Goal: Information Seeking & Learning: Learn about a topic

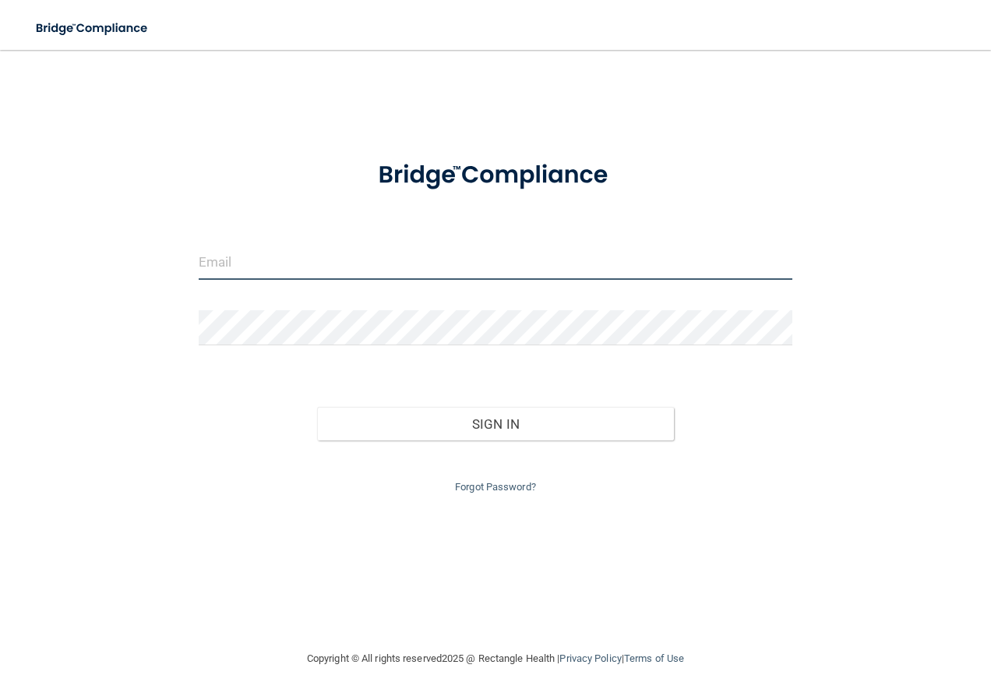
click at [328, 263] on input "email" at bounding box center [496, 262] width 595 height 35
type input "[EMAIL_ADDRESS][DOMAIN_NAME]"
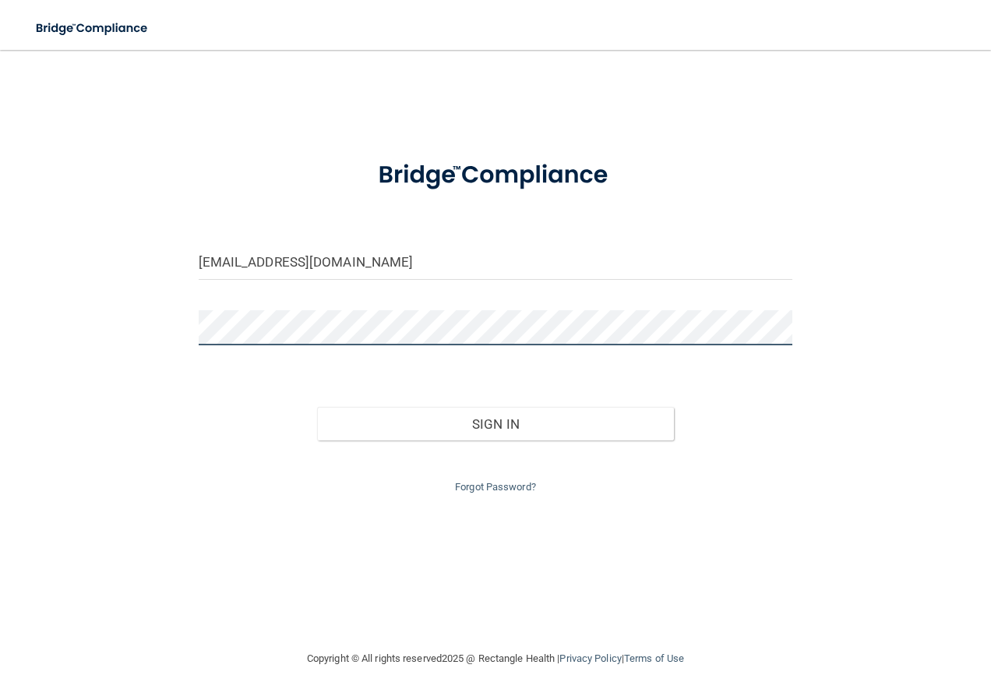
click at [317, 407] on button "Sign In" at bounding box center [495, 424] width 357 height 34
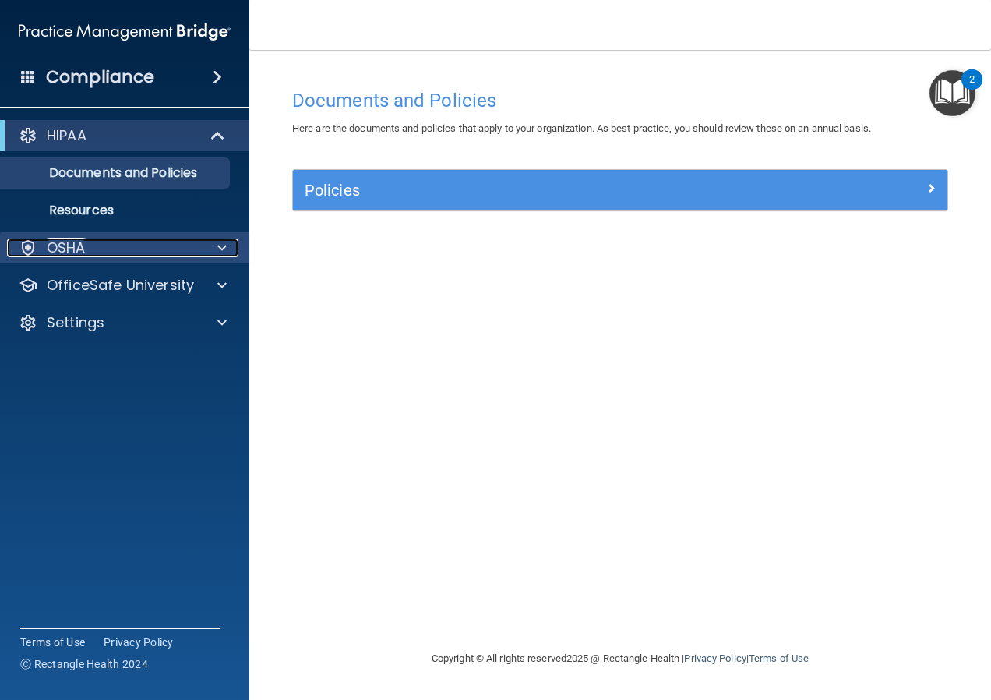
click at [219, 247] on span at bounding box center [221, 247] width 9 height 19
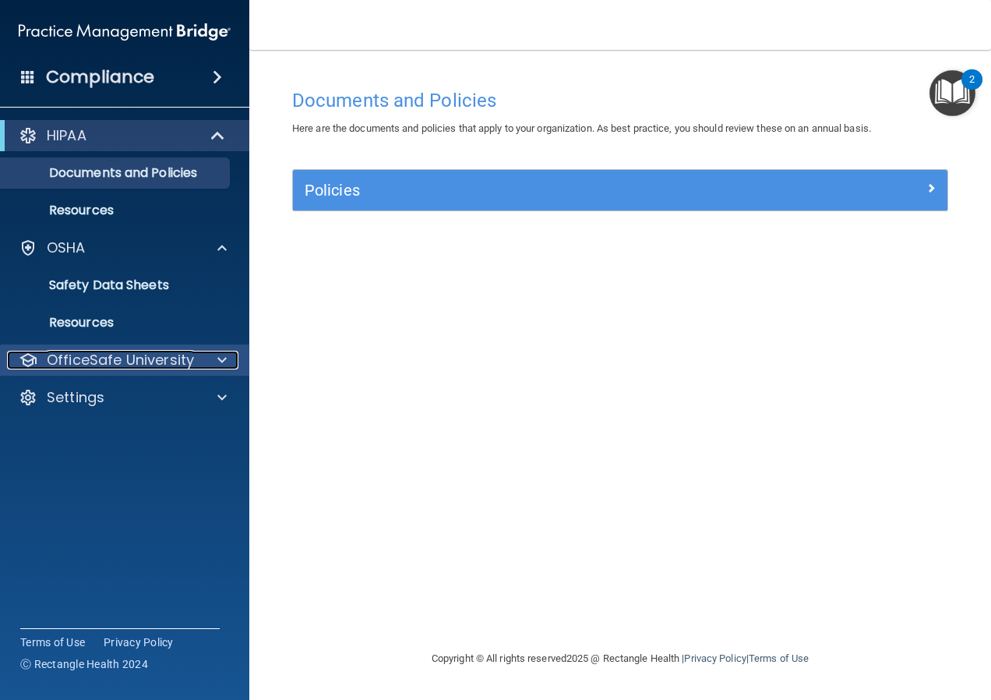
click at [229, 357] on div at bounding box center [219, 360] width 39 height 19
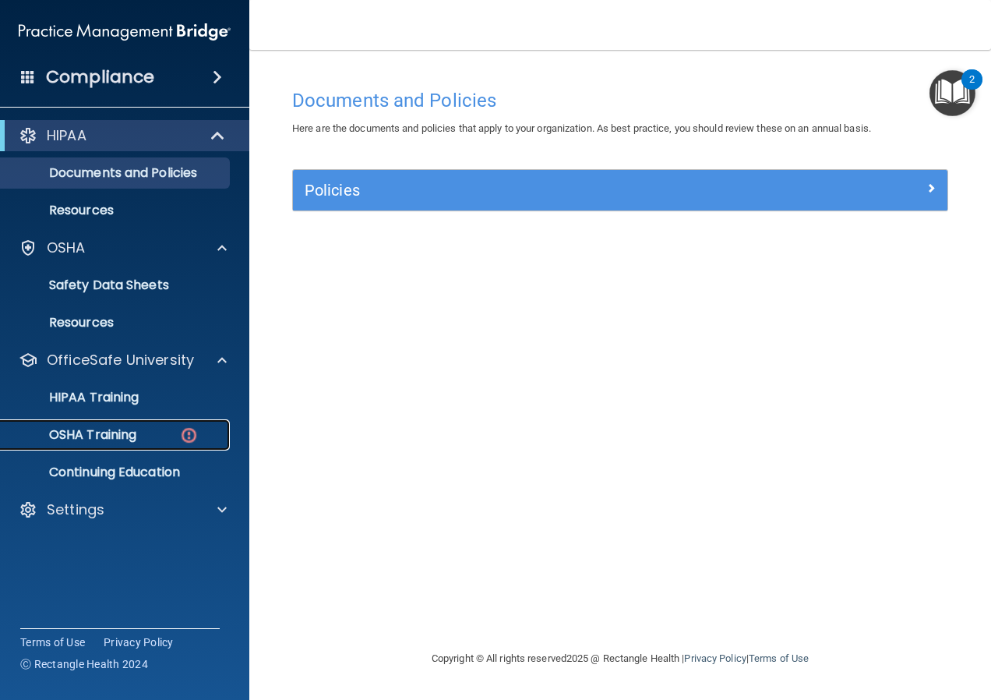
click at [200, 439] on div "OSHA Training" at bounding box center [116, 435] width 213 height 16
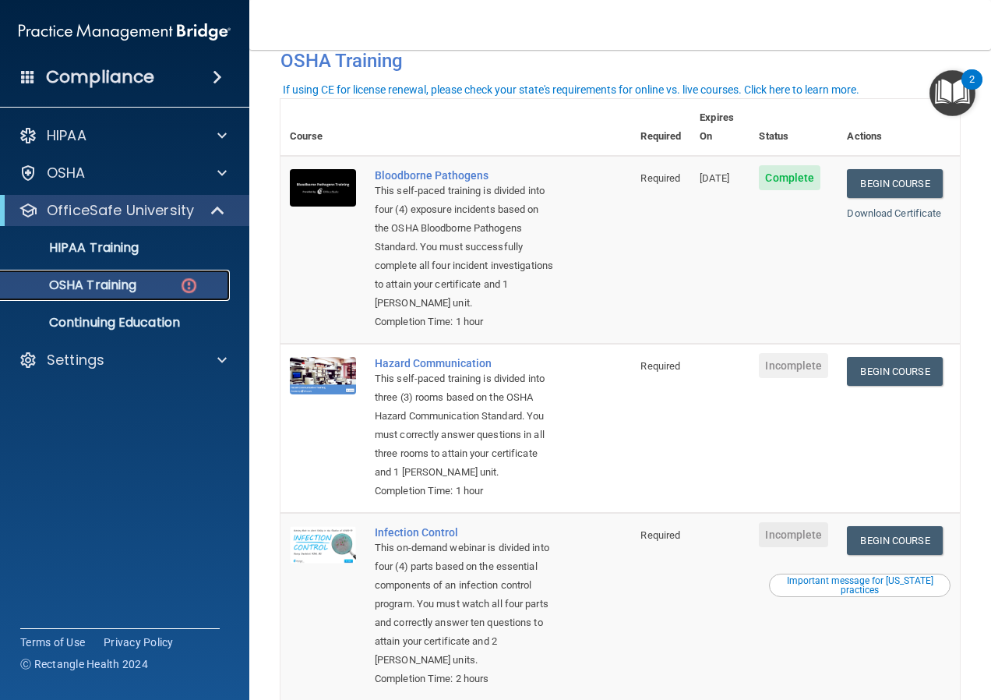
scroll to position [156, 0]
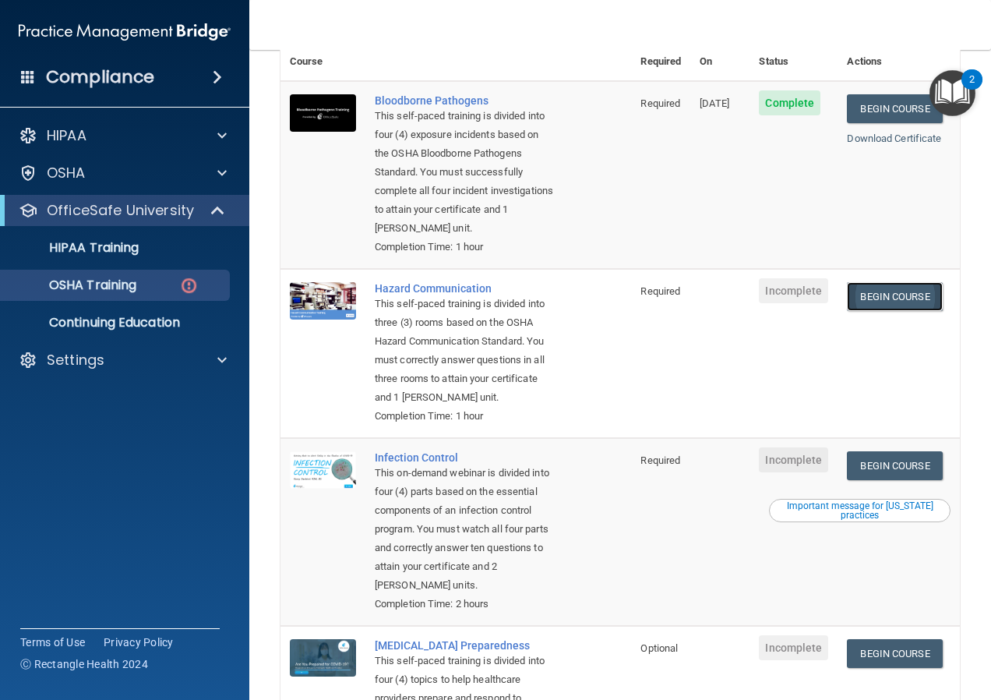
click at [905, 302] on link "Begin Course" at bounding box center [894, 296] width 95 height 29
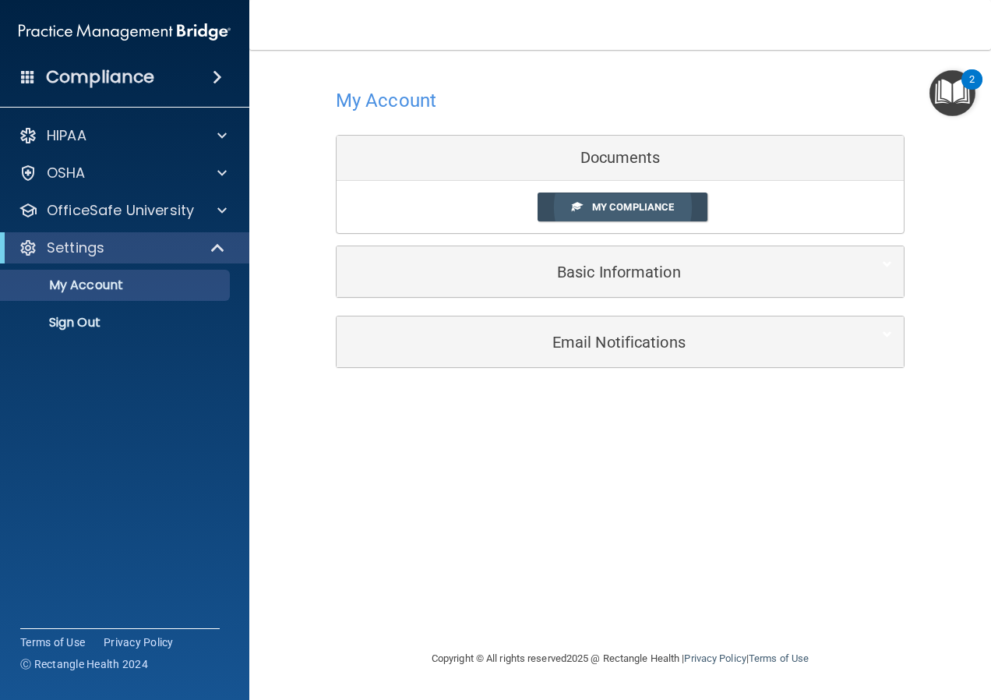
click at [655, 206] on span "My Compliance" at bounding box center [633, 207] width 82 height 12
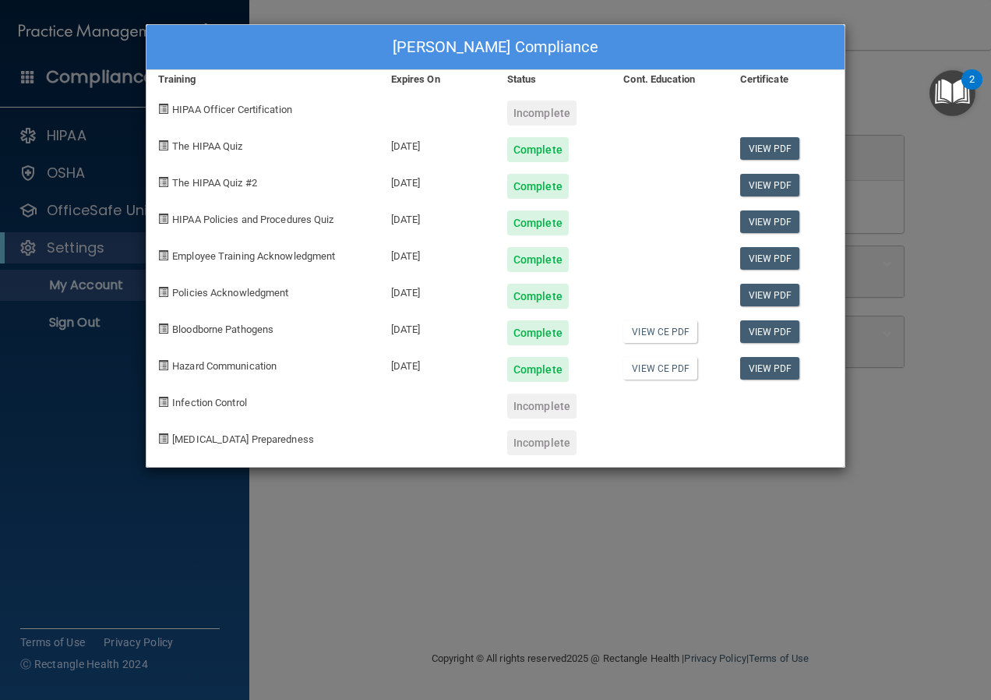
click at [551, 404] on div "Incomplete" at bounding box center [541, 406] width 69 height 25
click at [200, 400] on span "Infection Control" at bounding box center [209, 403] width 75 height 12
drag, startPoint x: 778, startPoint y: 577, endPoint x: 769, endPoint y: 560, distance: 18.5
click at [778, 574] on div "Wendy Melvin's Compliance Training Expires On Status Cont. Education Certificat…" at bounding box center [495, 350] width 991 height 700
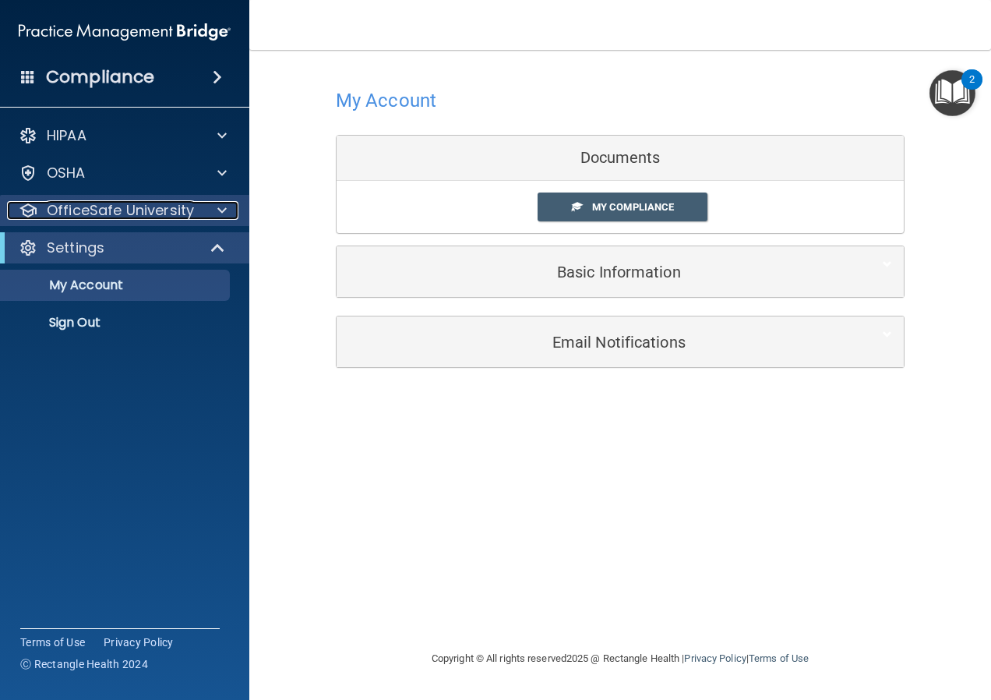
click at [226, 202] on span at bounding box center [221, 210] width 9 height 19
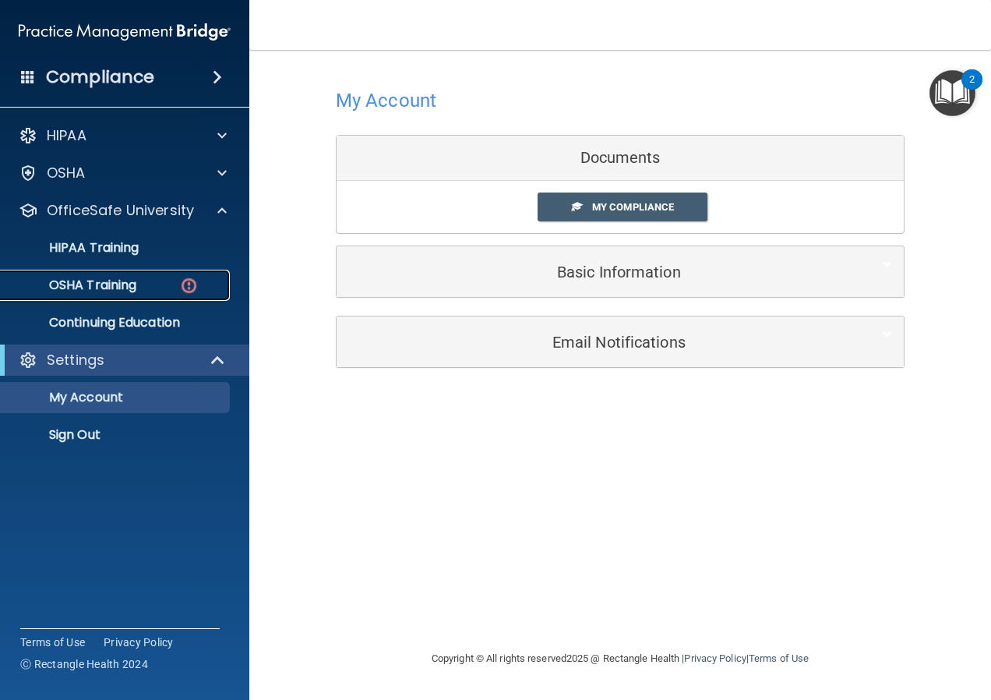
click at [197, 287] on img at bounding box center [188, 285] width 19 height 19
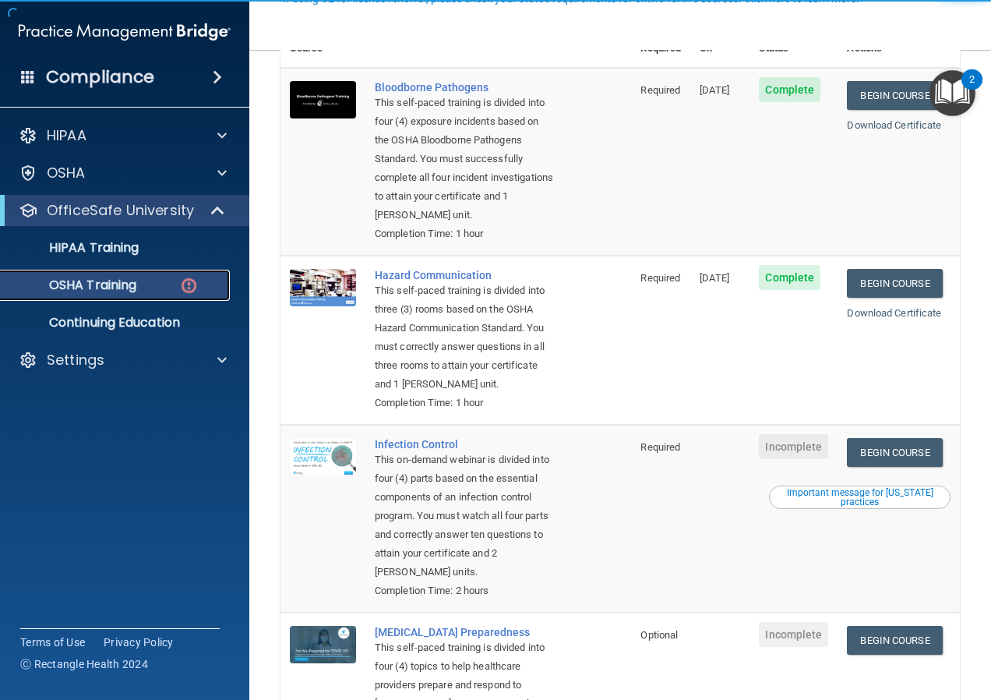
scroll to position [312, 0]
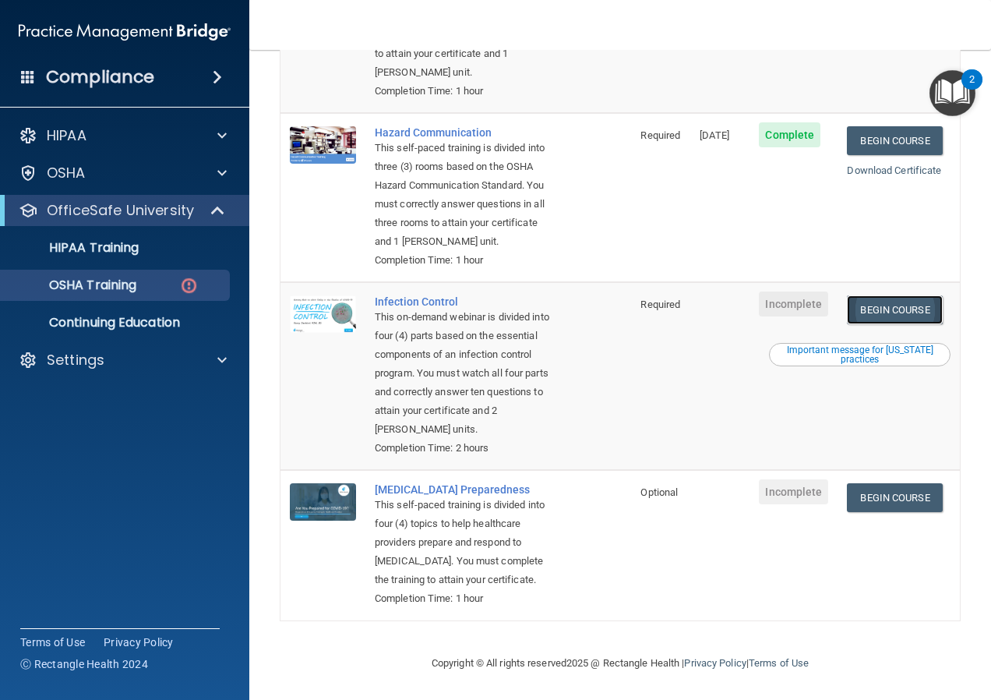
click at [882, 324] on link "Begin Course" at bounding box center [894, 309] width 95 height 29
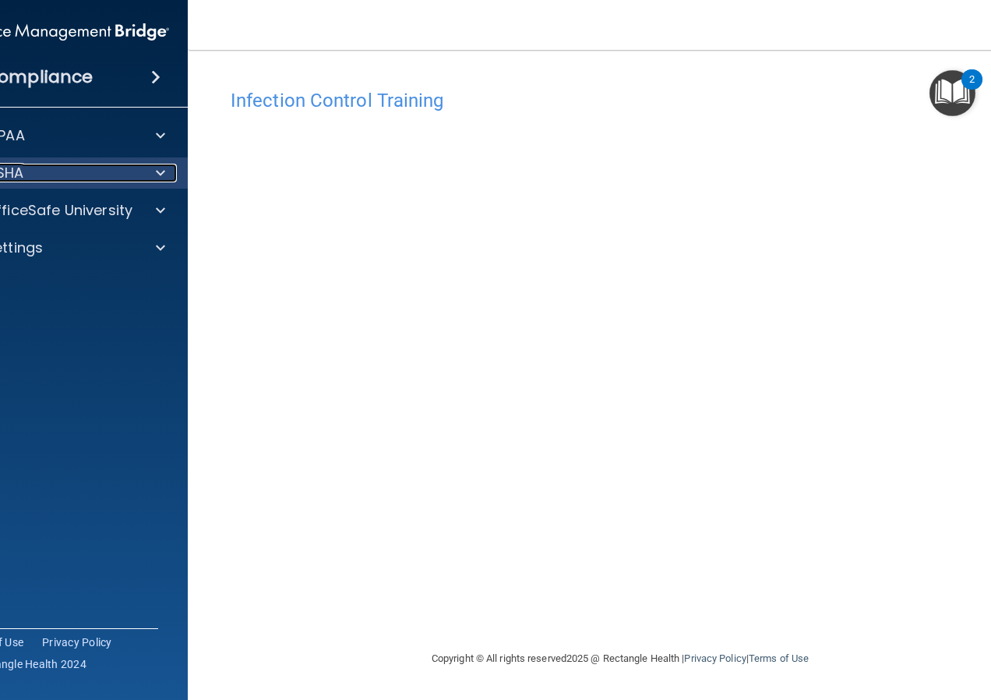
click at [96, 168] on div "OSHA" at bounding box center [41, 173] width 193 height 19
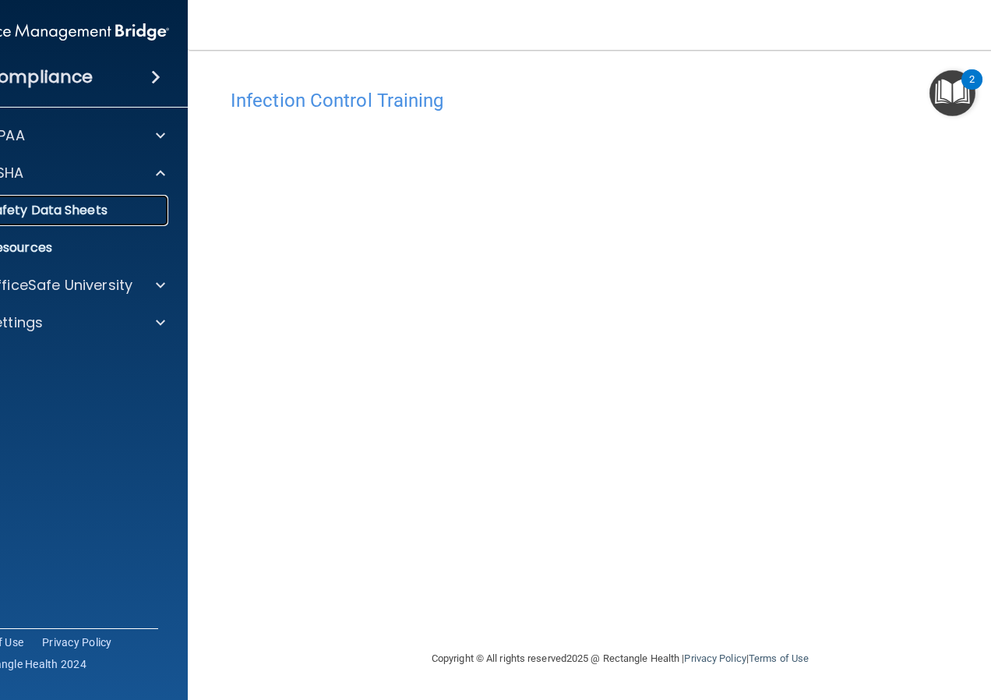
click at [85, 214] on p "Safety Data Sheets" at bounding box center [55, 211] width 213 height 16
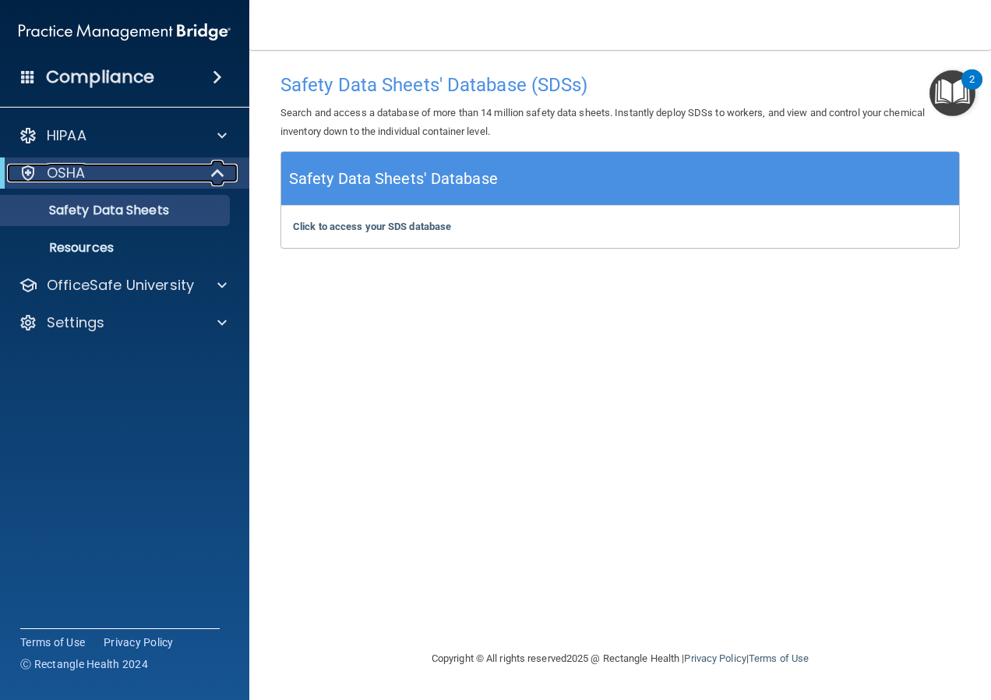
click at [219, 170] on span at bounding box center [219, 173] width 13 height 19
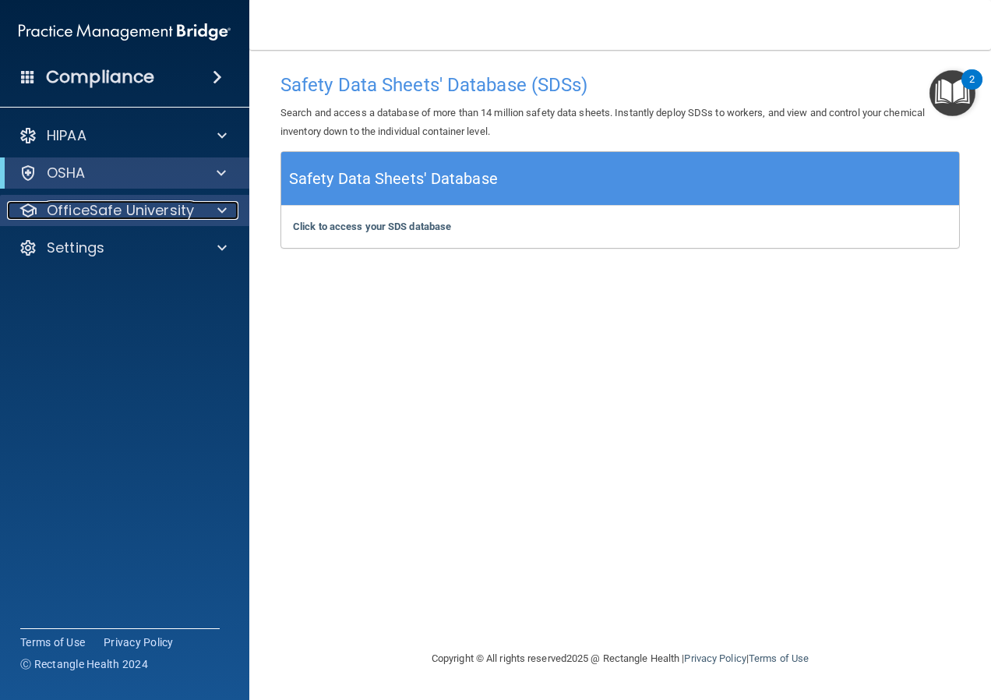
click at [216, 207] on div at bounding box center [219, 210] width 39 height 19
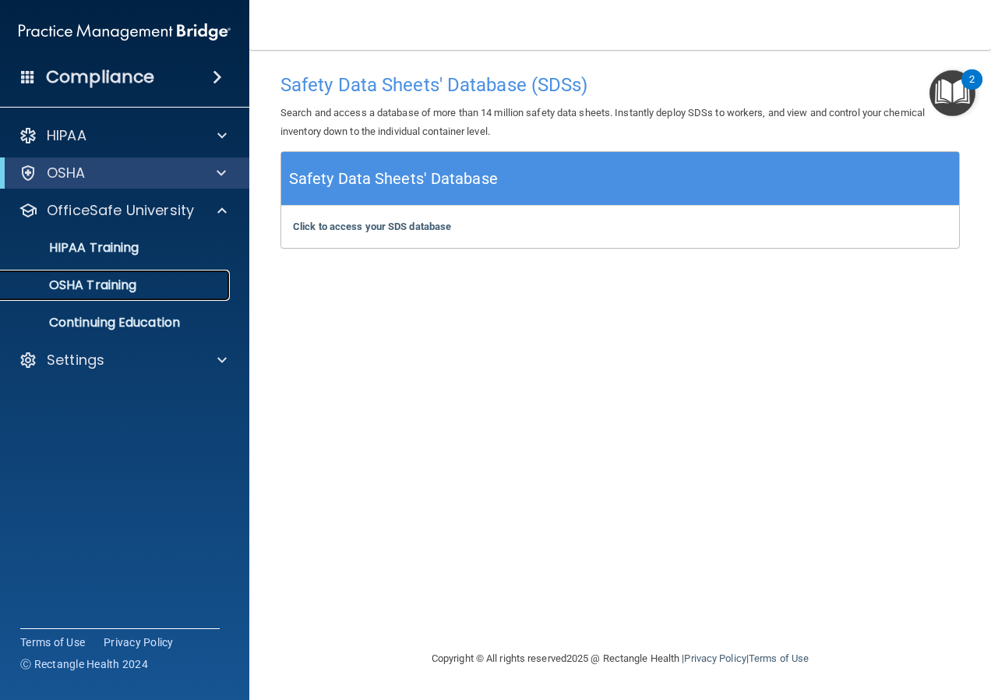
click at [192, 292] on div "OSHA Training" at bounding box center [116, 285] width 213 height 16
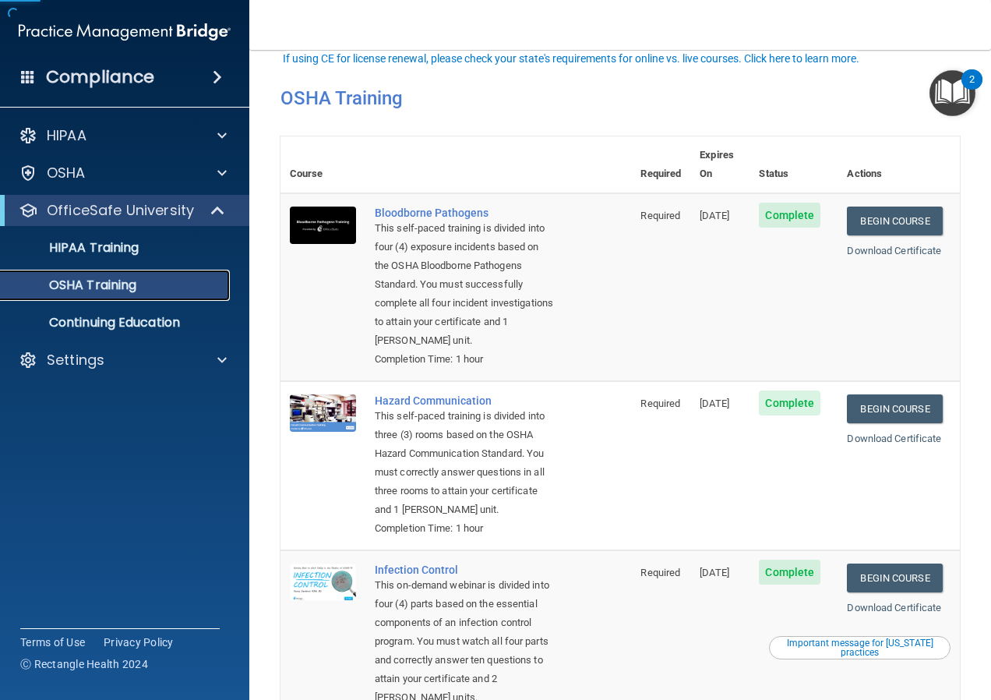
scroll to position [328, 0]
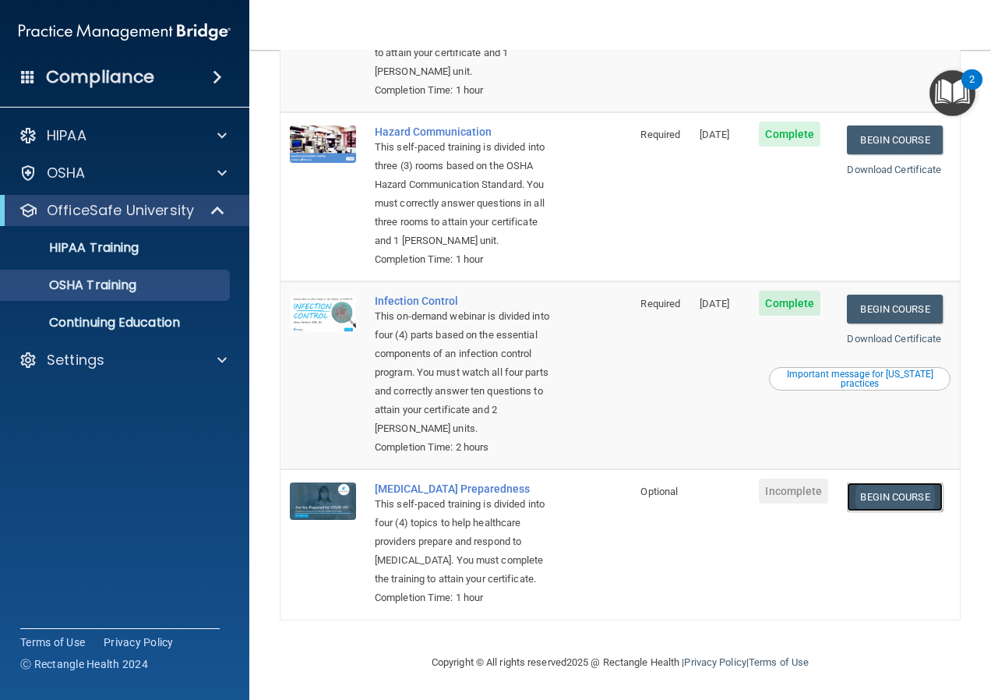
click at [881, 482] on link "Begin Course" at bounding box center [894, 496] width 95 height 29
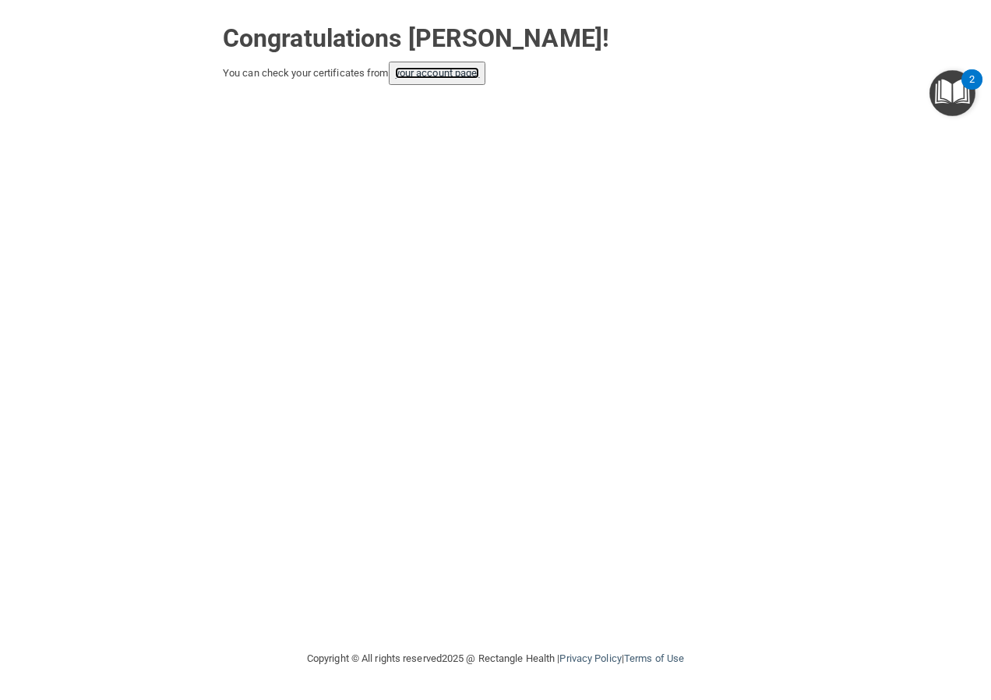
click at [438, 72] on link "your account page!" at bounding box center [437, 73] width 85 height 12
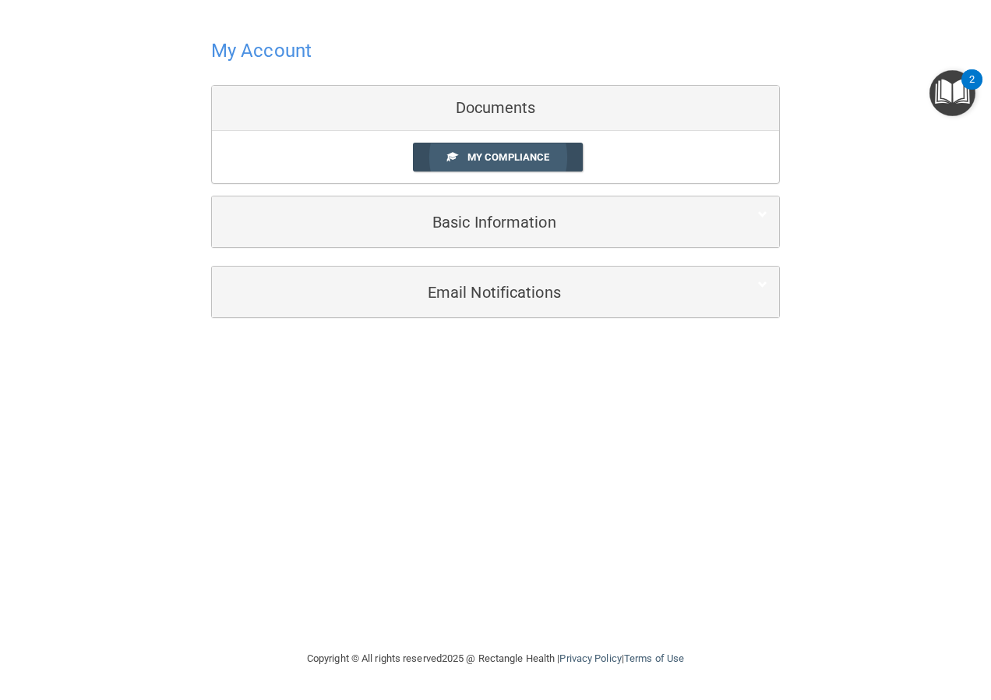
click at [495, 161] on span "My Compliance" at bounding box center [509, 157] width 82 height 12
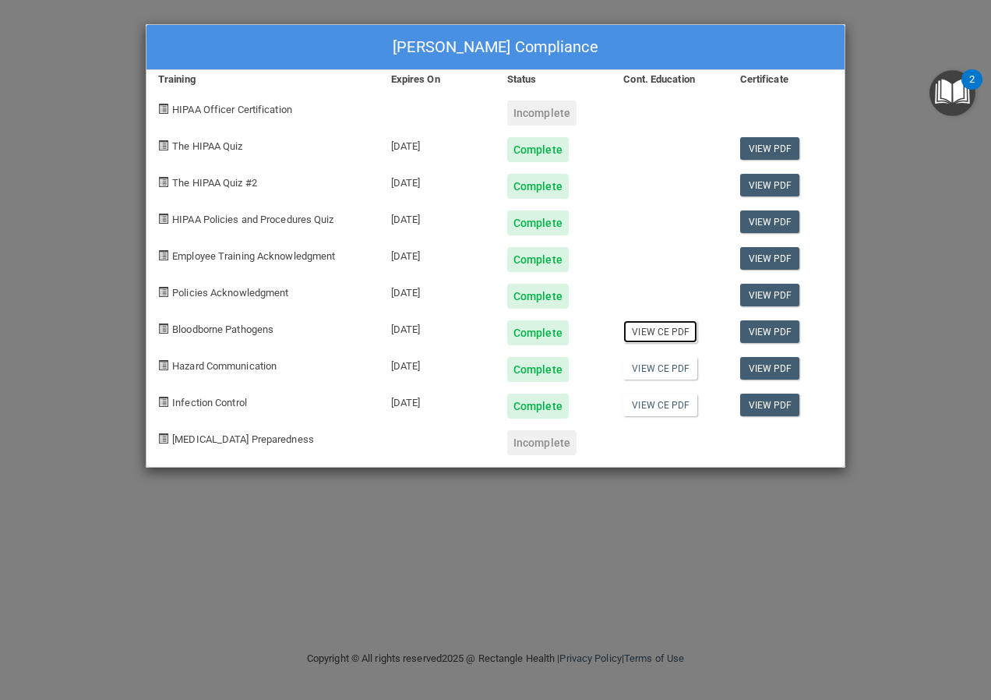
click at [682, 337] on link "View CE PDF" at bounding box center [660, 331] width 74 height 23
click at [669, 367] on link "View CE PDF" at bounding box center [660, 368] width 74 height 23
click at [648, 406] on link "View CE PDF" at bounding box center [660, 405] width 74 height 23
click at [221, 443] on span "[MEDICAL_DATA] Preparedness" at bounding box center [243, 439] width 142 height 12
drag, startPoint x: 228, startPoint y: 440, endPoint x: 263, endPoint y: 428, distance: 37.2
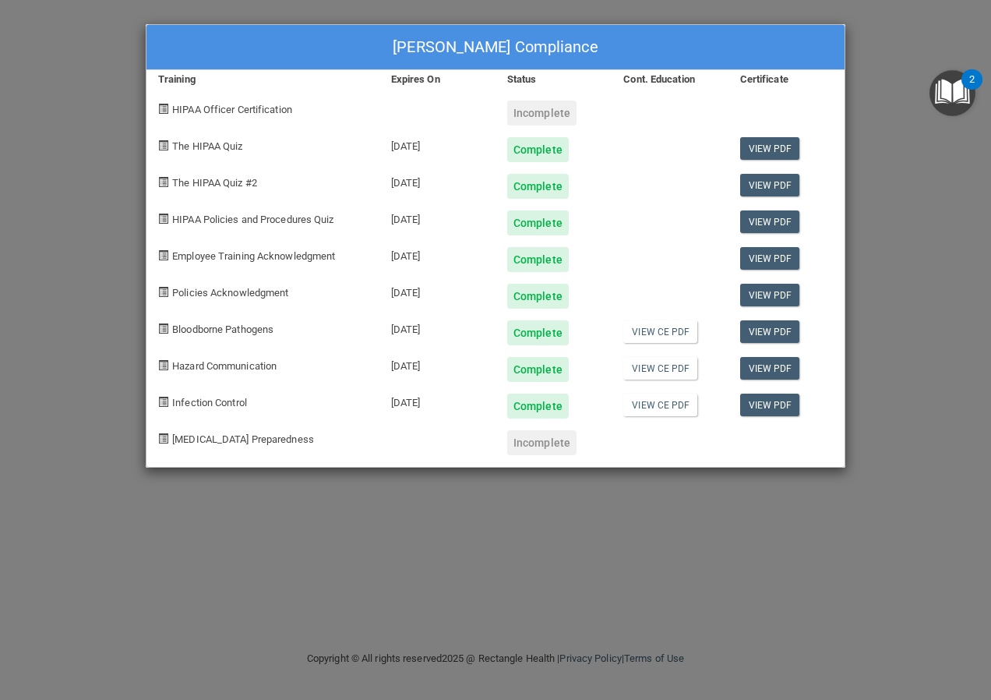
click at [229, 440] on span "[MEDICAL_DATA] Preparedness" at bounding box center [243, 439] width 142 height 12
